Goal: Transaction & Acquisition: Purchase product/service

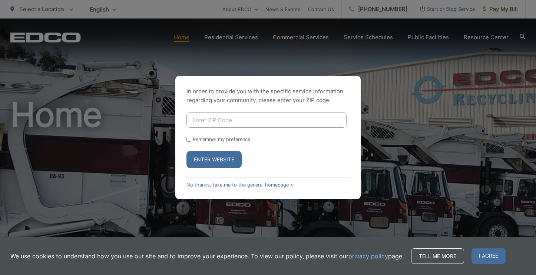
click at [245, 120] on input "Enter ZIP Code" at bounding box center [266, 120] width 160 height 16
type input "92040"
click at [223, 155] on button "Enter Website" at bounding box center [213, 159] width 55 height 17
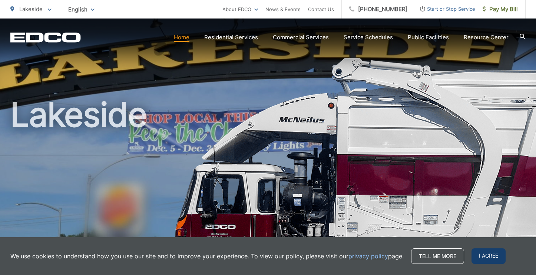
click at [482, 256] on span "I agree" at bounding box center [488, 257] width 34 height 16
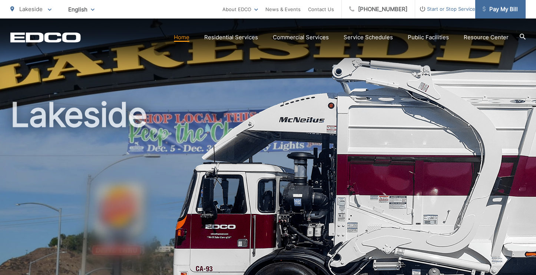
click at [503, 10] on span "Pay My Bill" at bounding box center [499, 9] width 35 height 9
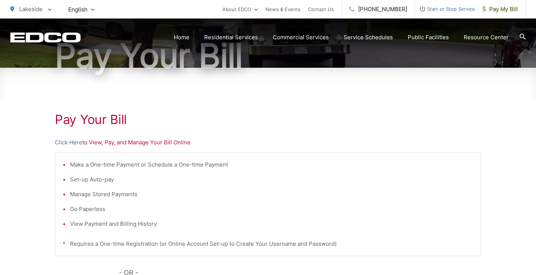
scroll to position [89, 0]
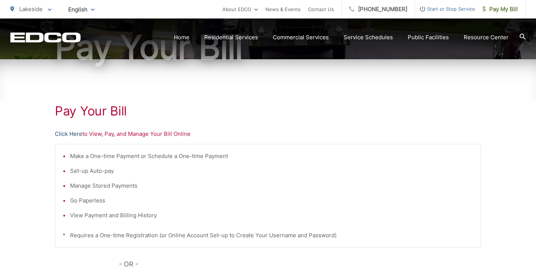
click at [70, 134] on link "Click Here" at bounding box center [68, 134] width 27 height 9
